Goal: Find specific page/section: Find specific page/section

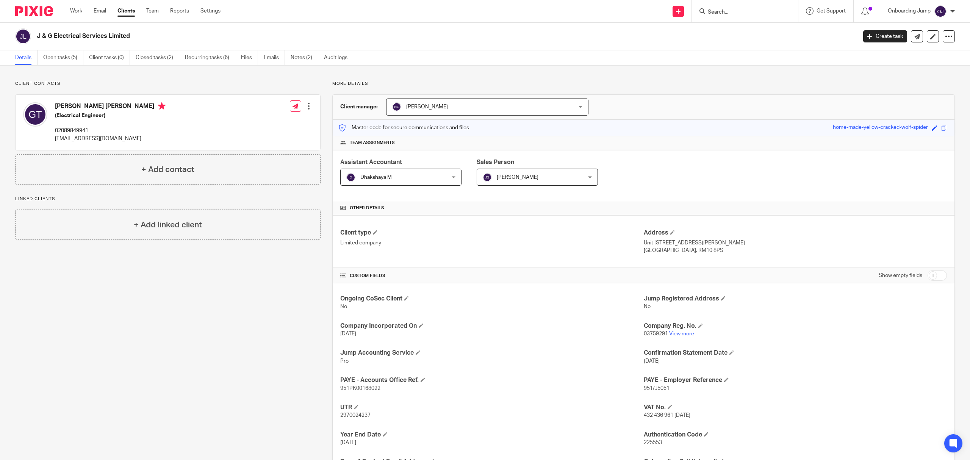
click at [750, 7] on form at bounding box center [747, 10] width 81 height 9
click at [735, 13] on input "Search" at bounding box center [741, 12] width 68 height 7
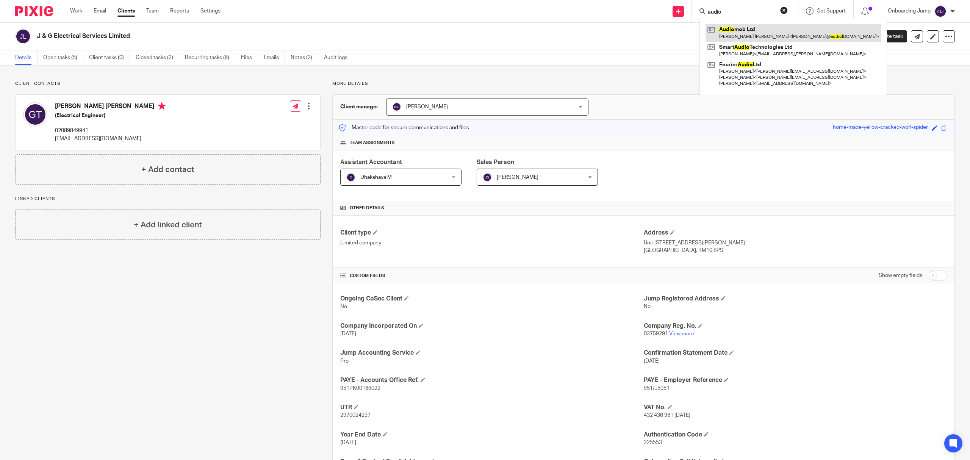
type input "audio"
click at [746, 28] on link at bounding box center [792, 32] width 175 height 17
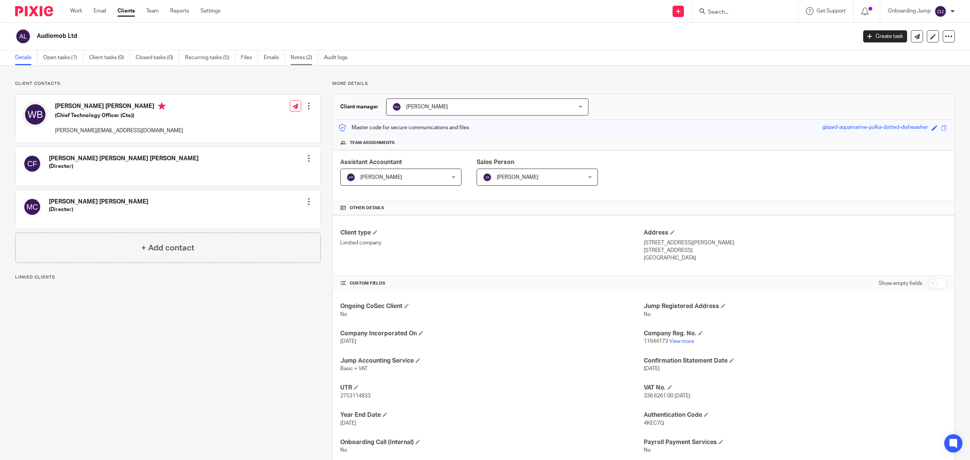
click at [305, 54] on link "Notes (2)" at bounding box center [305, 57] width 28 height 15
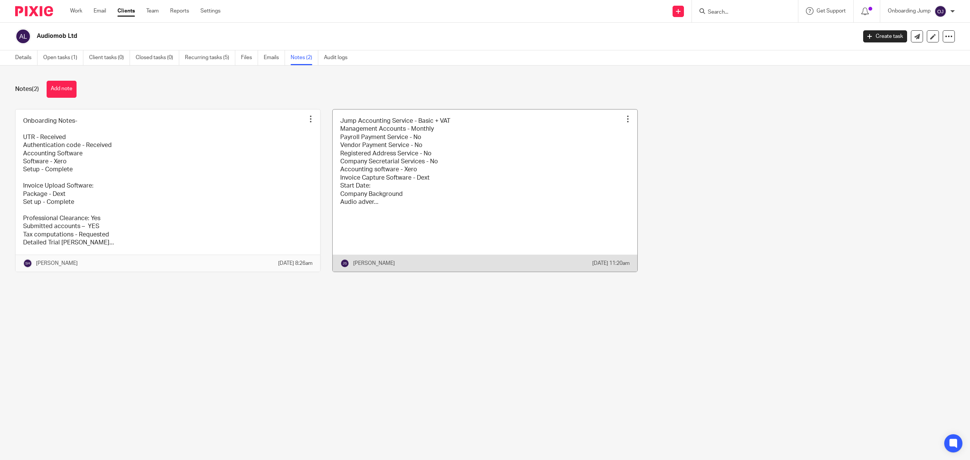
click at [438, 196] on link at bounding box center [485, 190] width 305 height 162
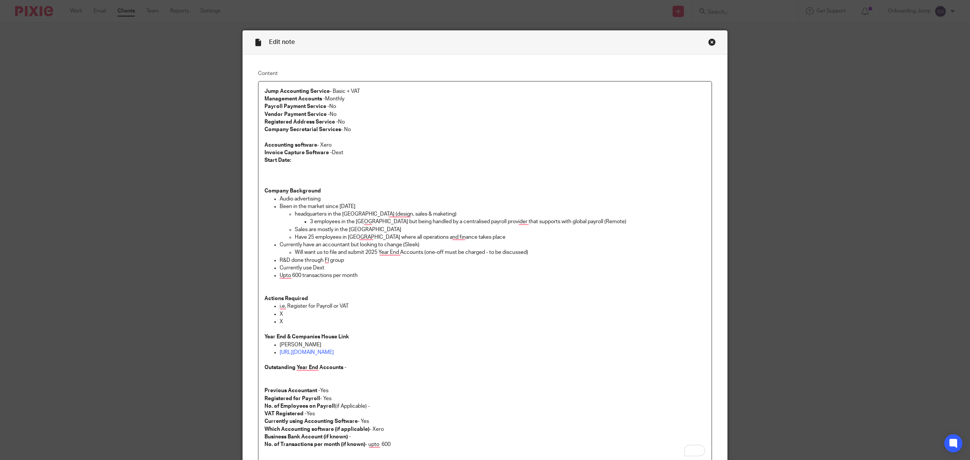
click at [708, 39] on div "Close this dialog window" at bounding box center [712, 42] width 8 height 8
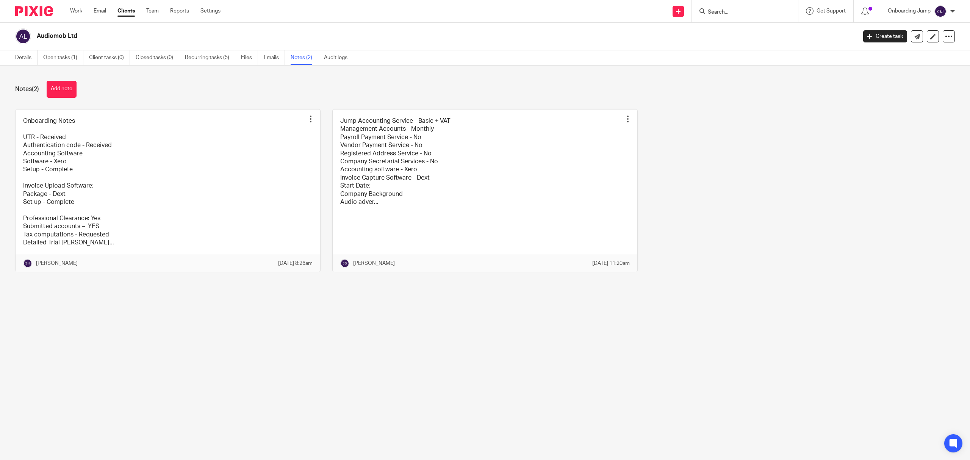
click at [748, 13] on input "Search" at bounding box center [741, 12] width 68 height 7
type input "oom"
click at [768, 26] on link at bounding box center [774, 32] width 138 height 17
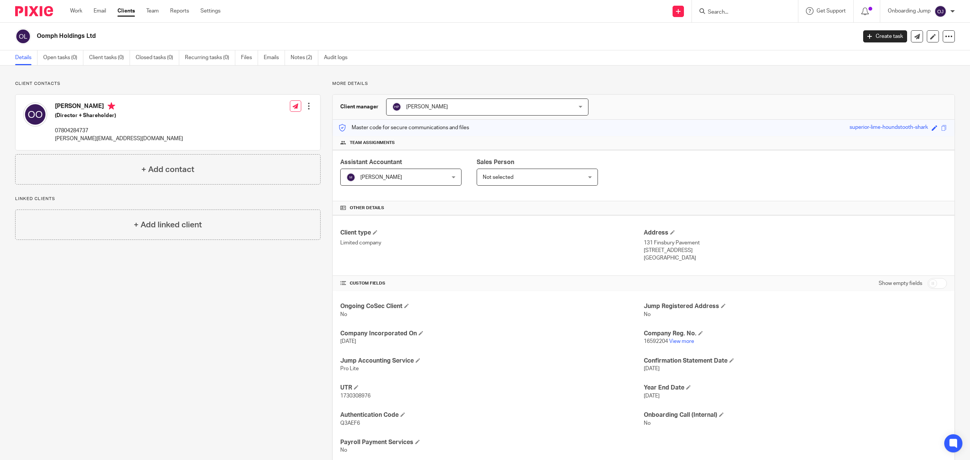
click at [717, 14] on input "Search" at bounding box center [741, 12] width 68 height 7
paste input "rich@infinitesamples.com"
type input "rich@infinitesamples.com"
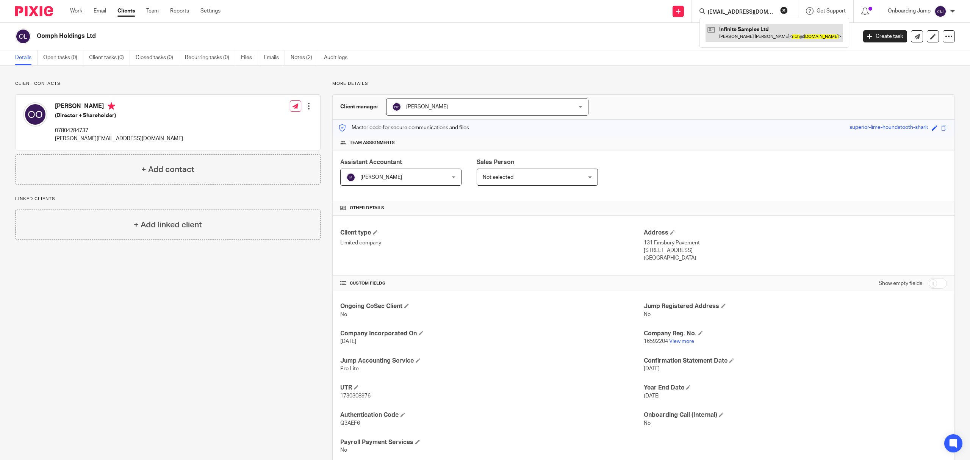
click at [762, 32] on link at bounding box center [774, 32] width 138 height 17
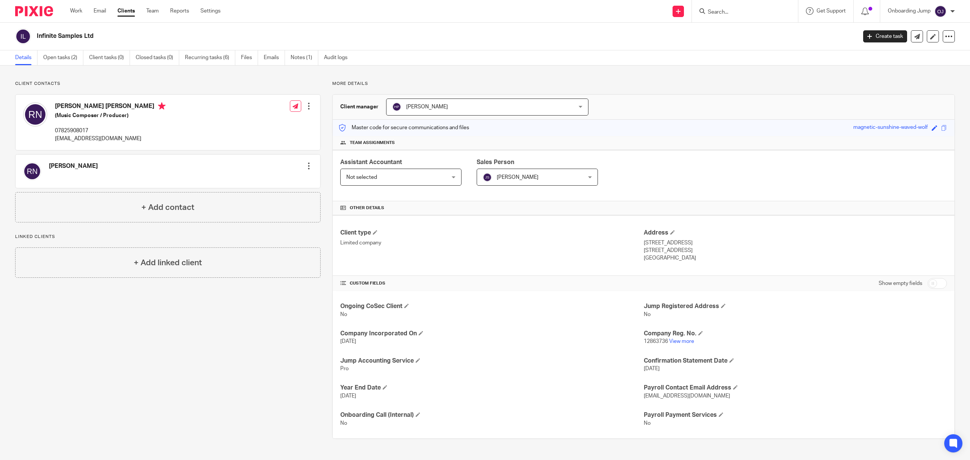
click at [756, 13] on input "Search" at bounding box center [741, 12] width 68 height 7
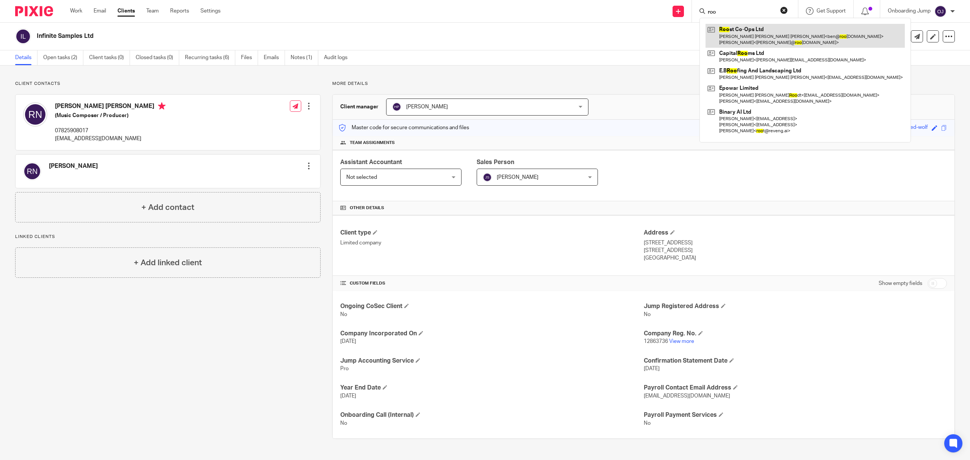
type input "roo"
click at [748, 28] on link at bounding box center [804, 35] width 199 height 23
